Goal: Navigation & Orientation: Find specific page/section

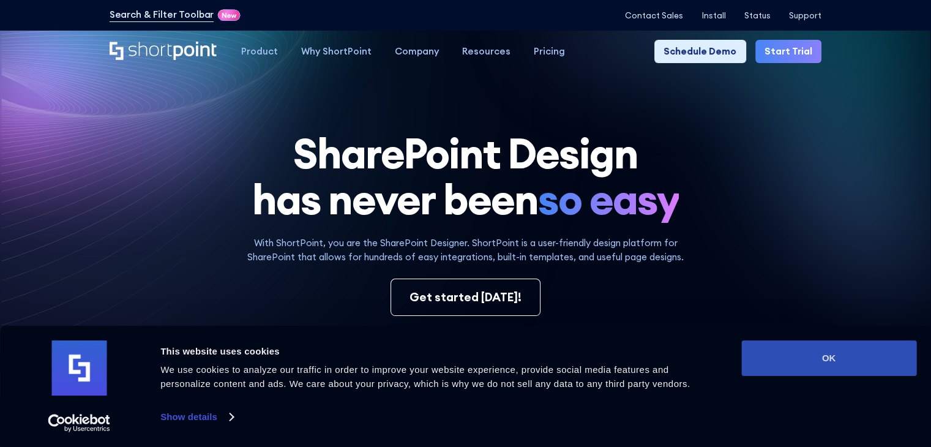
click at [813, 351] on button "OK" at bounding box center [829, 358] width 175 height 36
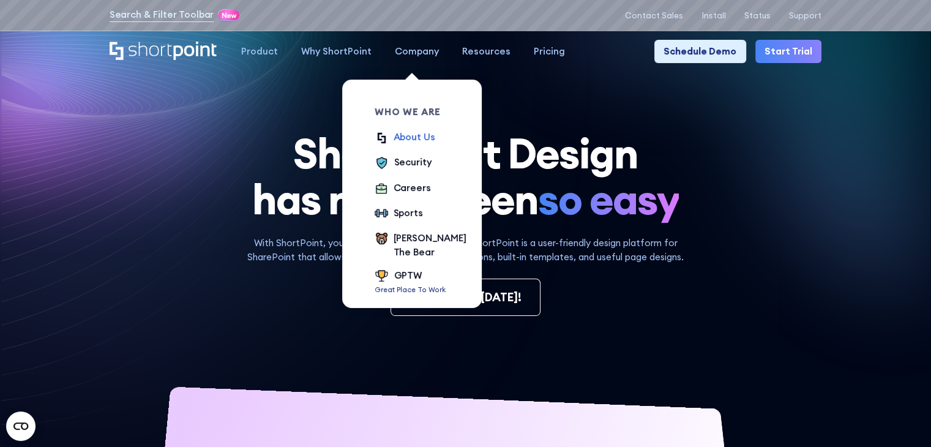
click at [411, 136] on div "About Us" at bounding box center [415, 137] width 42 height 14
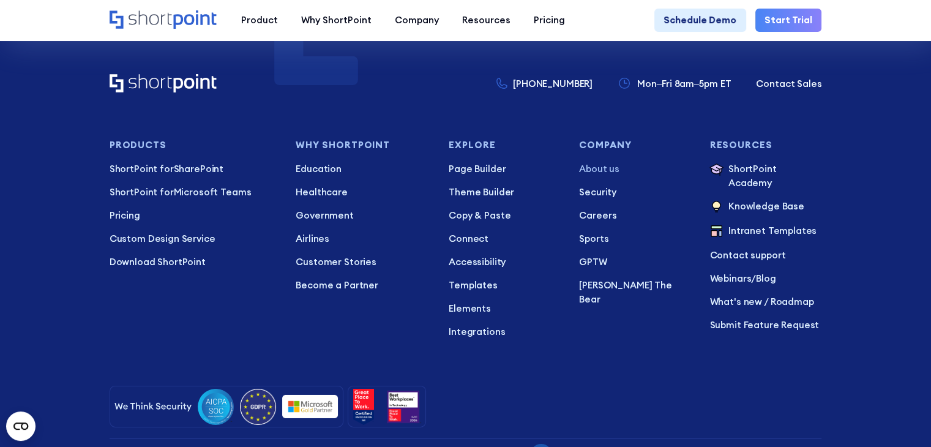
scroll to position [8714, 0]
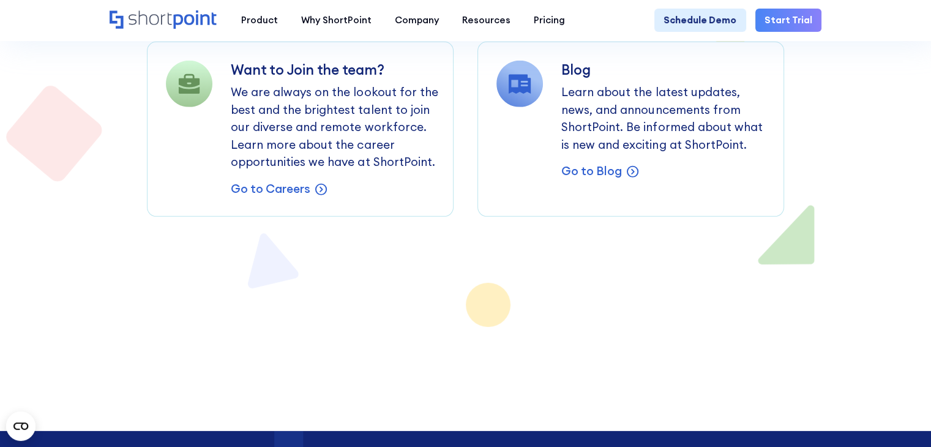
scroll to position [8574, 0]
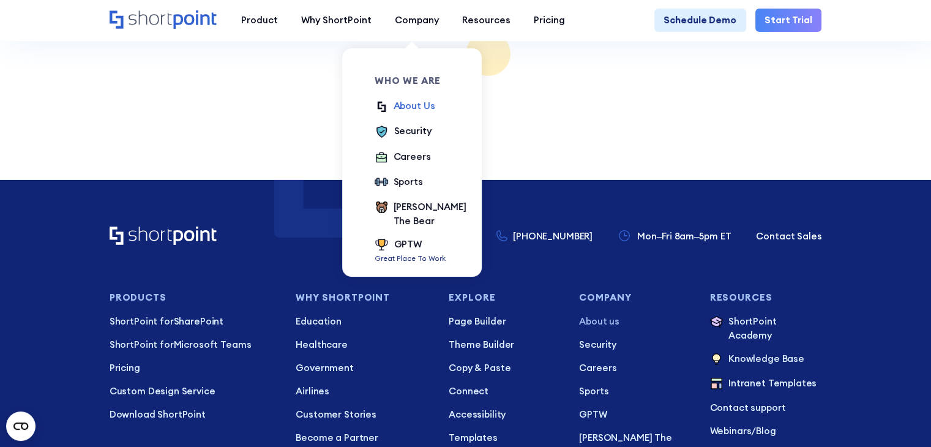
click at [402, 107] on div "About Us" at bounding box center [415, 106] width 42 height 14
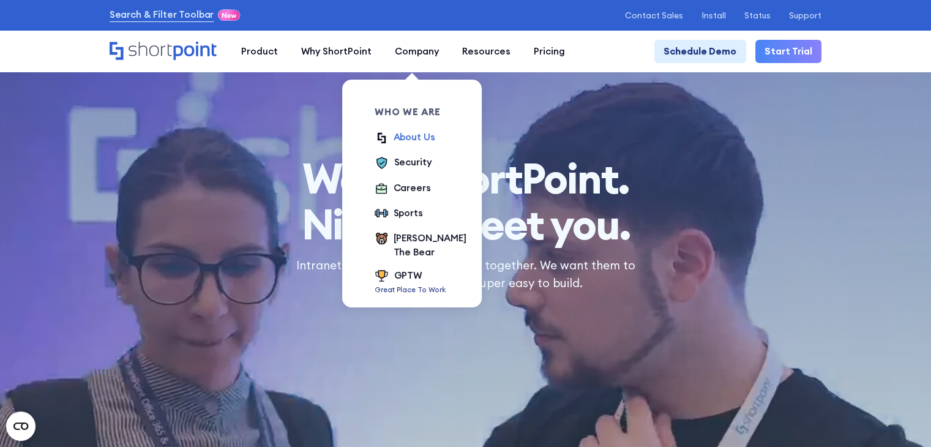
click at [407, 135] on div "About Us" at bounding box center [415, 137] width 42 height 14
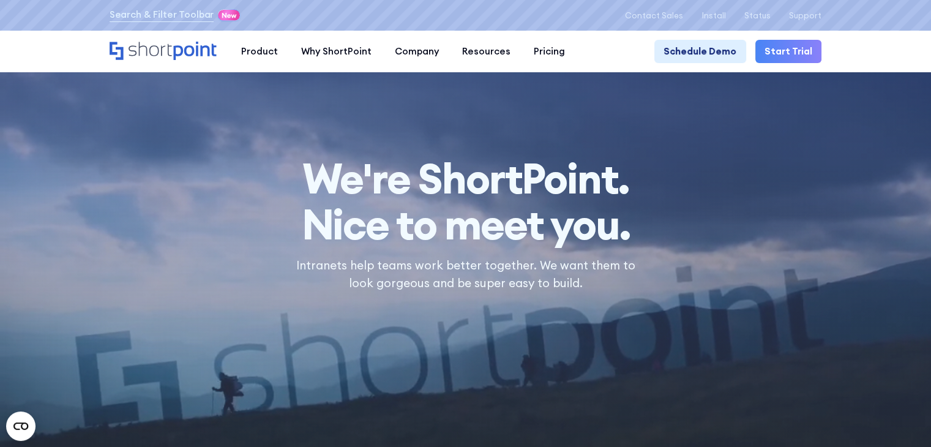
click at [841, 83] on div at bounding box center [465, 223] width 931 height 447
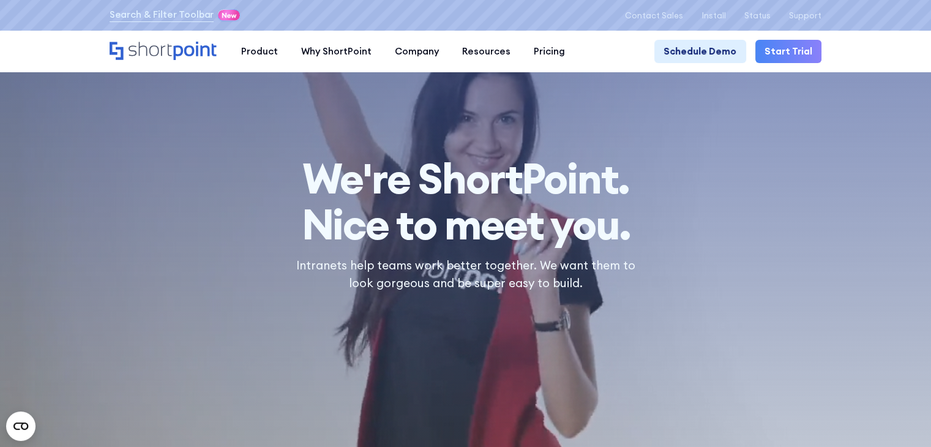
click at [841, 83] on div at bounding box center [465, 223] width 931 height 447
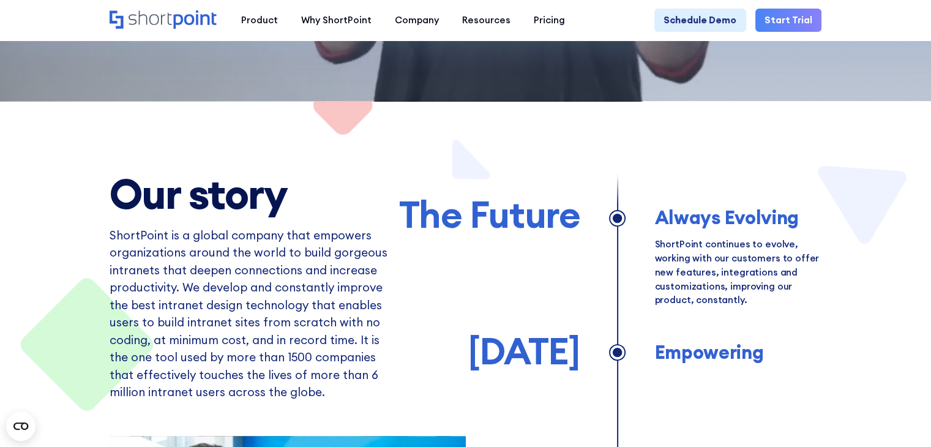
scroll to position [357, 0]
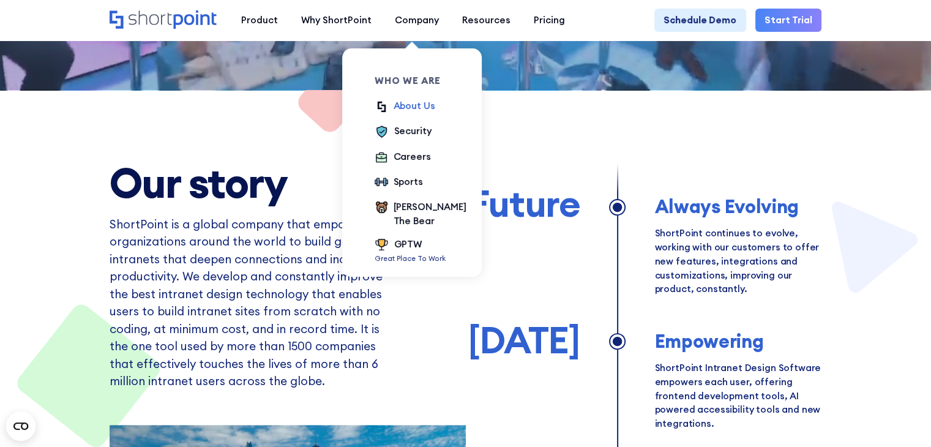
click at [417, 111] on div "About Us" at bounding box center [415, 106] width 42 height 14
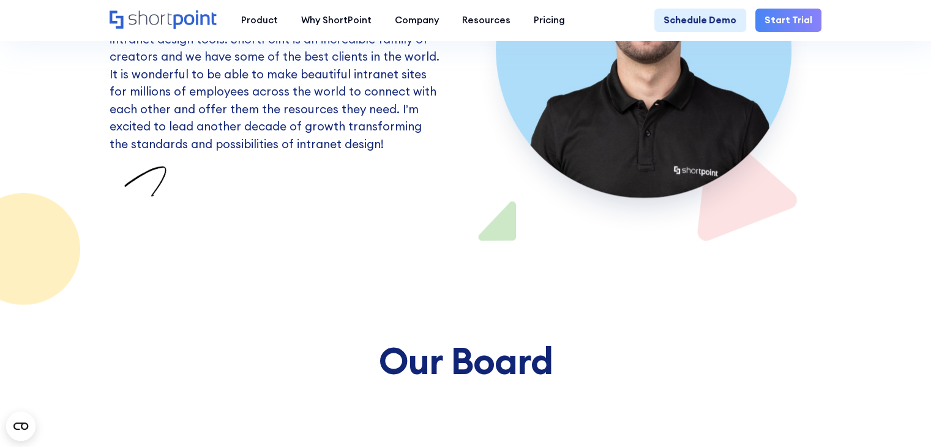
scroll to position [6711, 0]
